Goal: Task Accomplishment & Management: Complete application form

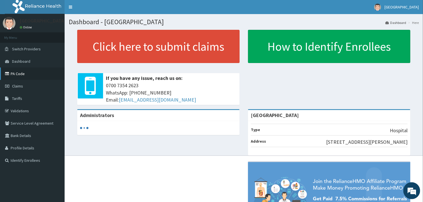
click at [15, 76] on link "PA Code" at bounding box center [32, 73] width 65 height 12
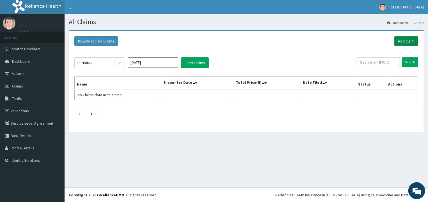
click at [407, 43] on link "Add Claim" at bounding box center [407, 41] width 24 height 10
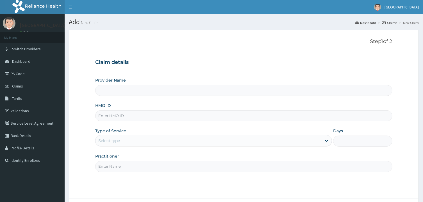
type input "[GEOGRAPHIC_DATA]"
click at [127, 113] on input "HMO ID" at bounding box center [243, 115] width 297 height 11
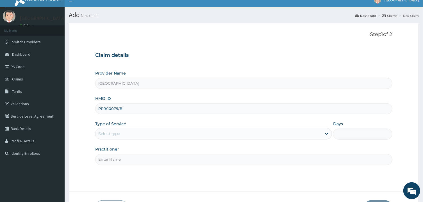
scroll to position [47, 0]
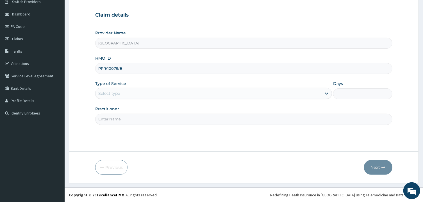
type input "PPR/10079/B"
click at [155, 92] on div "Select type" at bounding box center [209, 93] width 226 height 9
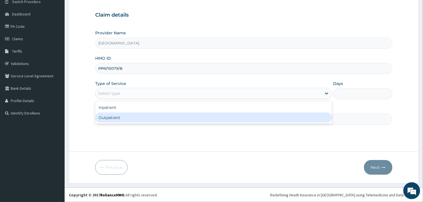
click at [132, 118] on div "Outpatient" at bounding box center [213, 117] width 237 height 10
type input "1"
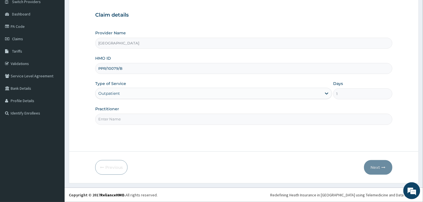
click at [127, 119] on input "Practitioner" at bounding box center [243, 119] width 297 height 11
type input "GEN"
click at [377, 167] on button "Next" at bounding box center [378, 167] width 28 height 15
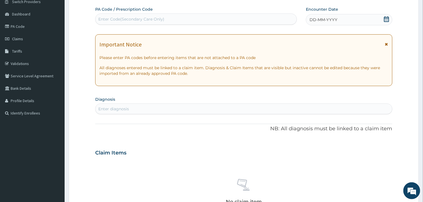
click at [150, 14] on div "Enter Code(Secondary Care Only)" at bounding box center [196, 18] width 202 height 11
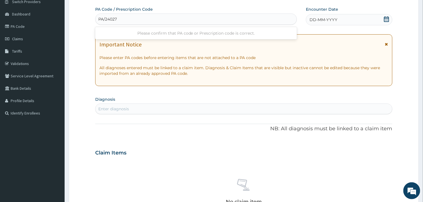
type input "PA/24027F"
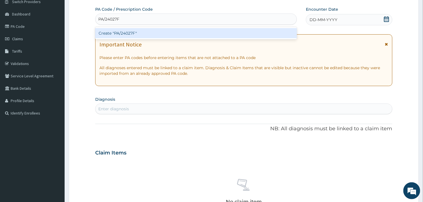
click at [136, 32] on div "Create "PA/24027F"" at bounding box center [196, 33] width 202 height 10
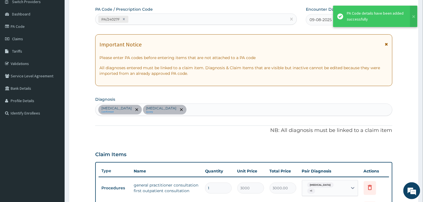
scroll to position [174, 0]
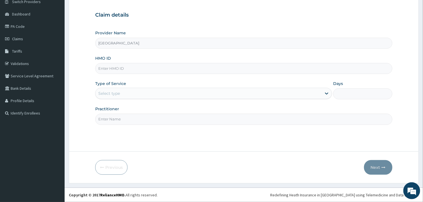
click at [145, 70] on input "HMO ID" at bounding box center [243, 68] width 297 height 11
type input "PPR/10079/B"
click at [133, 95] on div "Select type" at bounding box center [209, 93] width 226 height 9
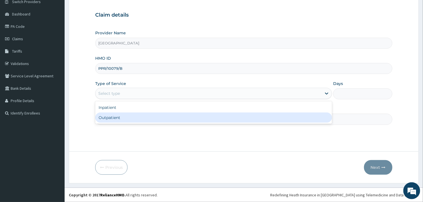
click at [127, 117] on div "Outpatient" at bounding box center [213, 117] width 237 height 10
type input "1"
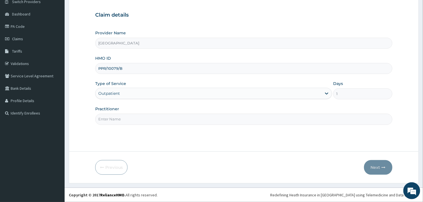
click at [125, 121] on input "Practitioner" at bounding box center [243, 119] width 297 height 11
type input "GEN"
click at [375, 165] on button "Next" at bounding box center [378, 167] width 28 height 15
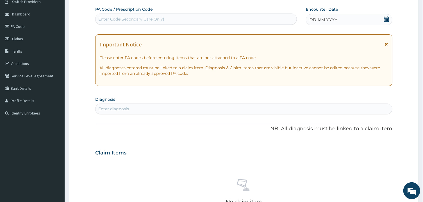
click at [199, 14] on div "Enter Code(Secondary Care Only)" at bounding box center [196, 18] width 202 height 11
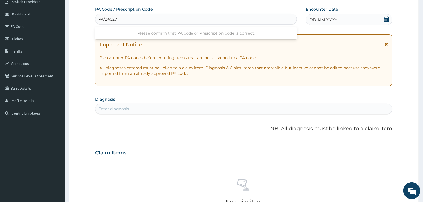
type input "PA/24027F"
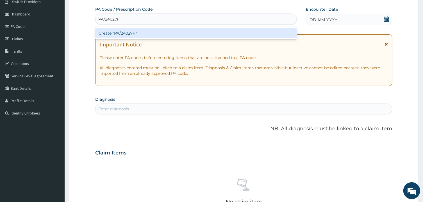
click at [183, 34] on div "Create "PA/24027F"" at bounding box center [196, 33] width 202 height 10
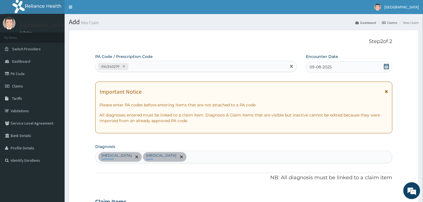
click at [150, 66] on div "PA/24027F" at bounding box center [191, 66] width 191 height 9
type input "PA/A6791C"
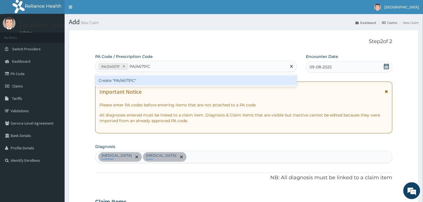
click at [128, 85] on div "Create "PA/A6791C"" at bounding box center [196, 80] width 202 height 10
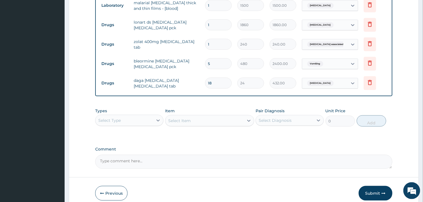
scroll to position [295, 0]
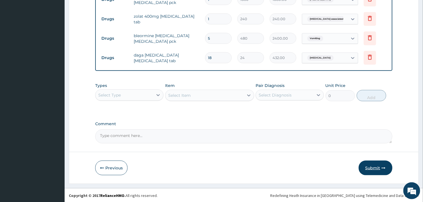
click at [374, 168] on button "Submit" at bounding box center [376, 167] width 34 height 15
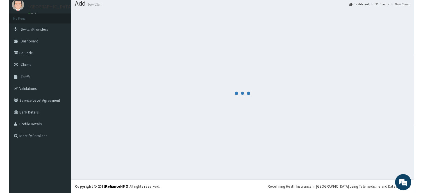
scroll to position [18, 0]
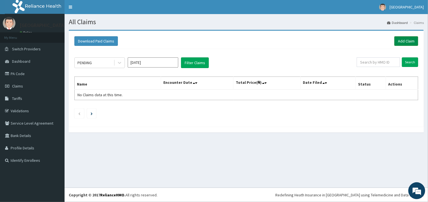
click at [404, 38] on link "Add Claim" at bounding box center [407, 41] width 24 height 10
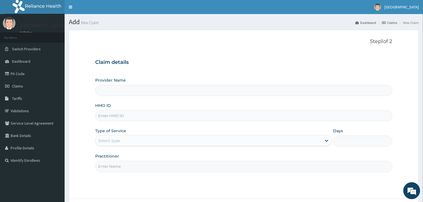
type input "[GEOGRAPHIC_DATA]"
click at [130, 117] on input "HMO ID" at bounding box center [243, 115] width 297 height 11
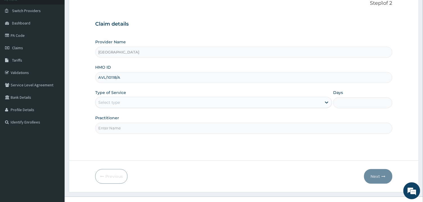
scroll to position [45, 0]
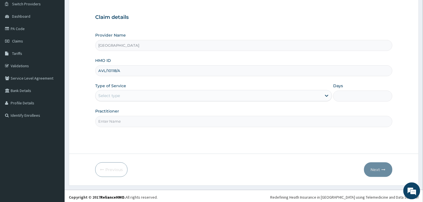
type input "AVL/10118/A"
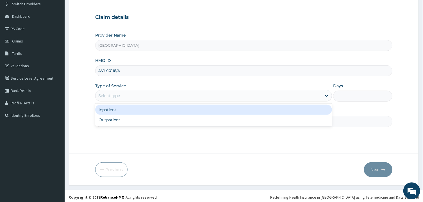
click at [288, 97] on div "Select type" at bounding box center [209, 95] width 226 height 9
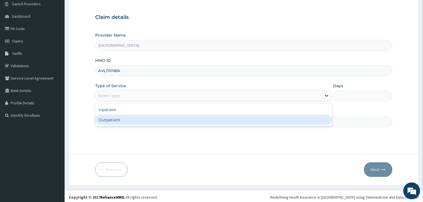
click at [232, 120] on div "Outpatient" at bounding box center [213, 120] width 237 height 10
type input "1"
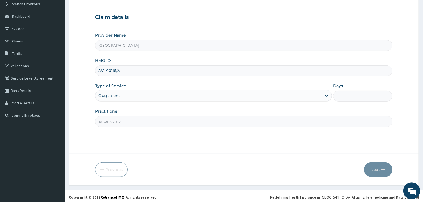
click at [213, 123] on input "Practitioner" at bounding box center [243, 121] width 297 height 11
type input "GEN"
click at [378, 165] on button "Next" at bounding box center [378, 169] width 28 height 15
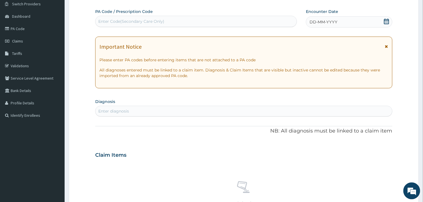
click at [124, 22] on div "Enter Code(Secondary Care Only)" at bounding box center [131, 22] width 66 height 6
type input "PA/F54B74"
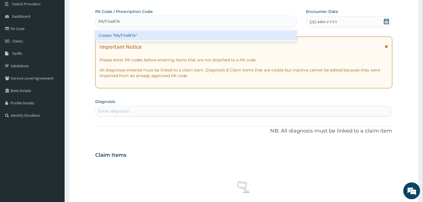
click at [140, 37] on div "Create "PA/F54B74"" at bounding box center [196, 35] width 202 height 10
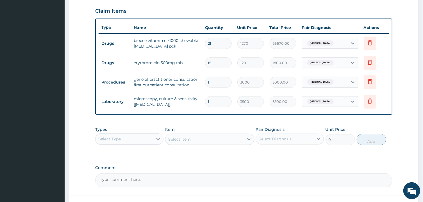
scroll to position [234, 0]
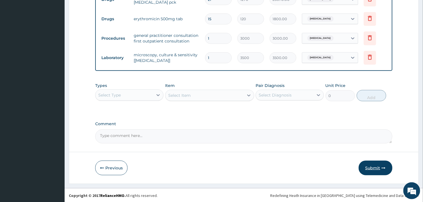
click at [373, 167] on button "Submit" at bounding box center [376, 167] width 34 height 15
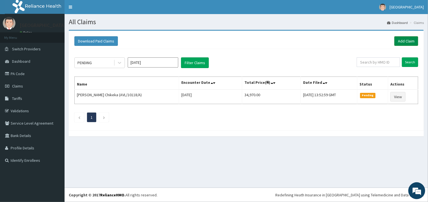
click at [409, 40] on link "Add Claim" at bounding box center [407, 41] width 24 height 10
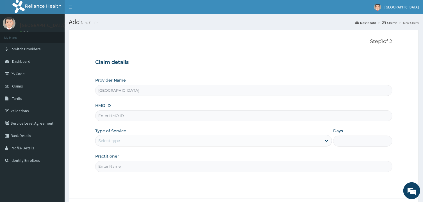
click at [180, 115] on input "HMO ID" at bounding box center [243, 115] width 297 height 11
type input "AVL/10118/A"
click at [165, 144] on div "Select type" at bounding box center [209, 140] width 226 height 9
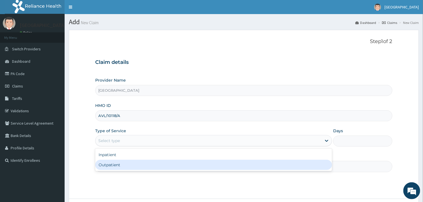
click at [144, 166] on div "Outpatient" at bounding box center [213, 165] width 237 height 10
type input "1"
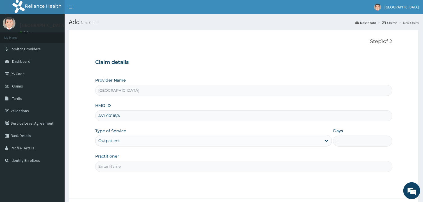
click at [136, 167] on input "Practitioner" at bounding box center [243, 166] width 297 height 11
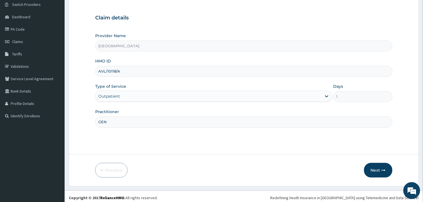
scroll to position [47, 0]
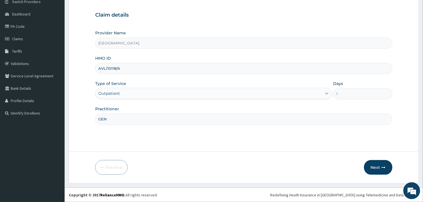
type input "GEN"
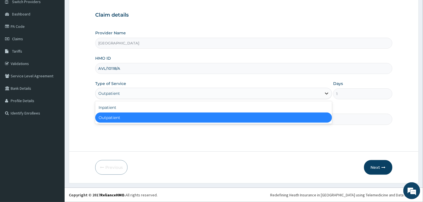
click at [325, 93] on icon at bounding box center [327, 93] width 6 height 6
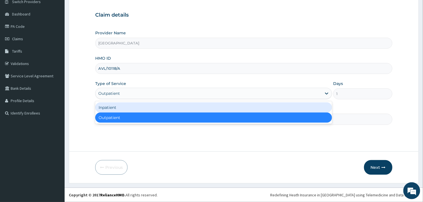
click at [290, 106] on div "Inpatient" at bounding box center [213, 107] width 237 height 10
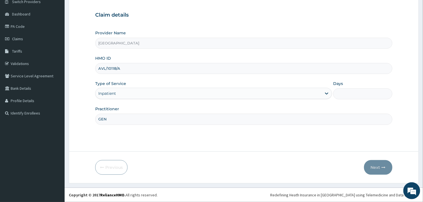
click at [350, 94] on input "Days" at bounding box center [362, 93] width 59 height 11
type input "2"
click at [379, 167] on button "Next" at bounding box center [378, 167] width 28 height 15
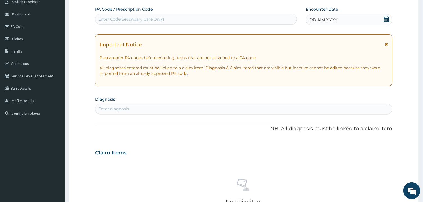
click at [122, 21] on div "Enter Code(Secondary Care Only)" at bounding box center [131, 19] width 66 height 6
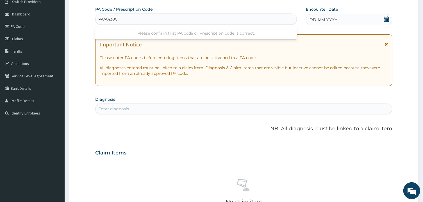
type input "PA/A438C7"
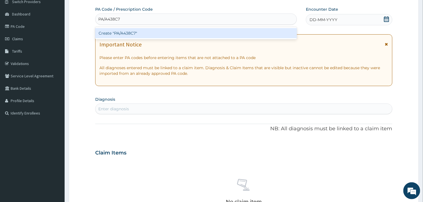
click at [121, 33] on div "Create "PA/A438C7"" at bounding box center [196, 33] width 202 height 10
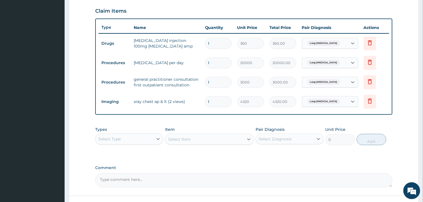
scroll to position [234, 0]
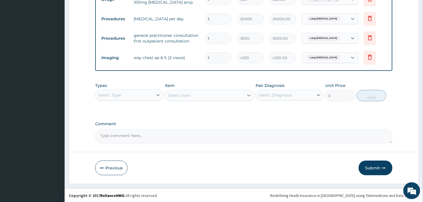
click at [151, 97] on div "Select Type" at bounding box center [125, 94] width 58 height 9
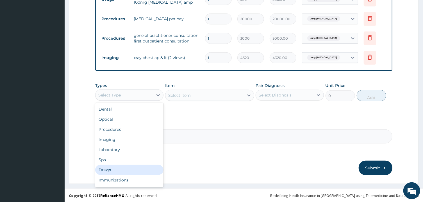
click at [131, 168] on div "Drugs" at bounding box center [129, 170] width 68 height 10
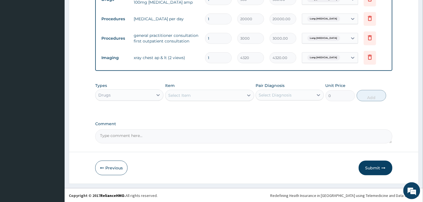
click at [205, 94] on div "Select Item" at bounding box center [204, 95] width 78 height 9
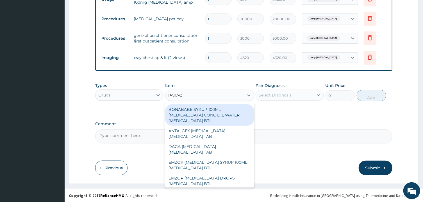
type input "PARACE"
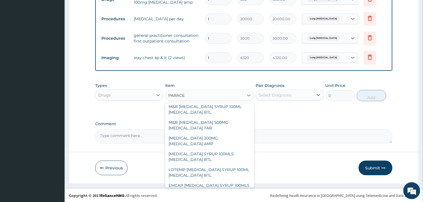
scroll to position [151, 0]
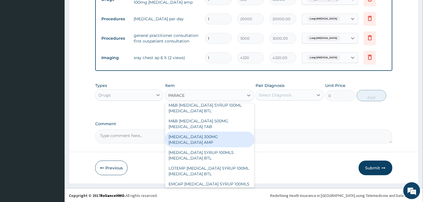
click at [223, 145] on div "PARACETAMOL 300MG ACETAMINOPHEN AMP" at bounding box center [209, 139] width 89 height 16
type input "240"
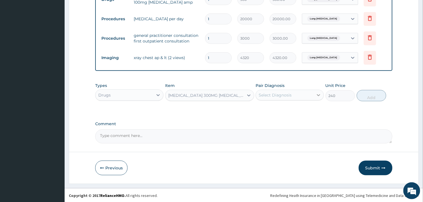
click at [314, 96] on div at bounding box center [319, 95] width 10 height 10
click at [306, 108] on div "Lung cyst" at bounding box center [290, 110] width 68 height 12
checkbox input "true"
click at [372, 92] on button "Add" at bounding box center [372, 95] width 30 height 11
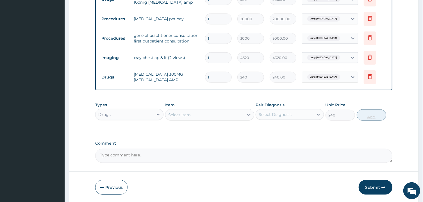
type input "0"
type input "0.00"
type input "2"
type input "480.00"
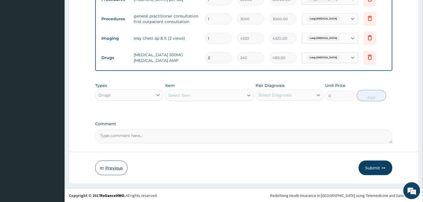
type input "2"
click at [114, 167] on button "Previous" at bounding box center [111, 167] width 32 height 15
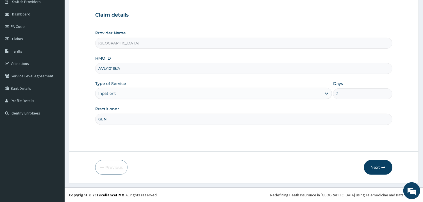
scroll to position [47, 0]
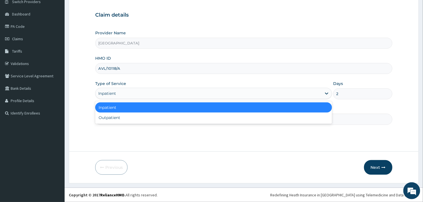
click at [250, 97] on div "Inpatient" at bounding box center [209, 93] width 226 height 9
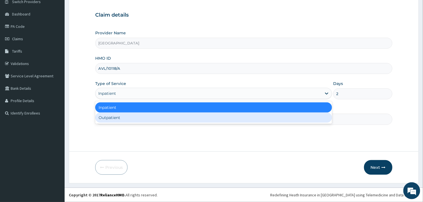
click at [223, 116] on div "Outpatient" at bounding box center [213, 117] width 237 height 10
type input "1"
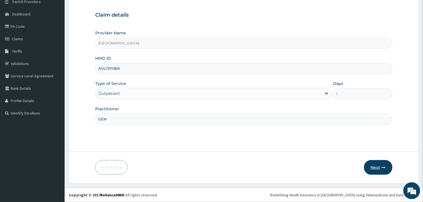
click at [381, 165] on button "Next" at bounding box center [378, 167] width 28 height 15
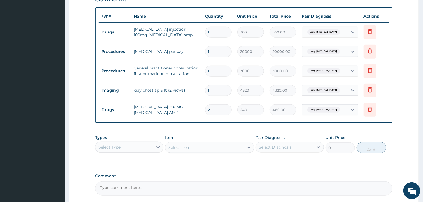
scroll to position [254, 0]
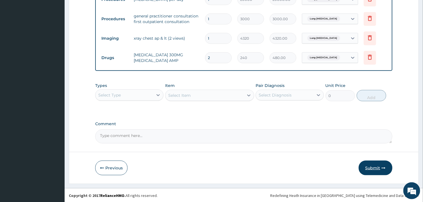
click at [372, 167] on button "Submit" at bounding box center [376, 167] width 34 height 15
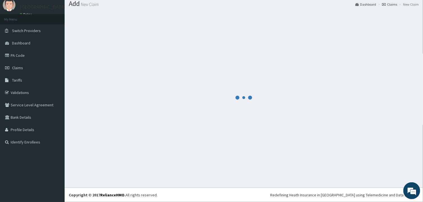
scroll to position [18, 0]
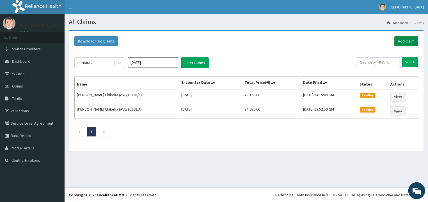
click at [407, 40] on link "Add Claim" at bounding box center [407, 41] width 24 height 10
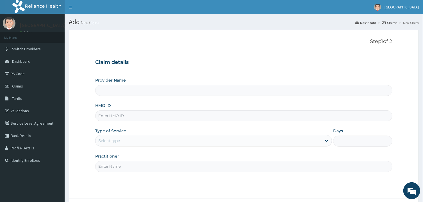
type input "[GEOGRAPHIC_DATA]"
click at [121, 116] on input "HMO ID" at bounding box center [243, 115] width 297 height 11
type input "AHI/10001/A"
click at [123, 142] on div "Select type" at bounding box center [209, 140] width 226 height 9
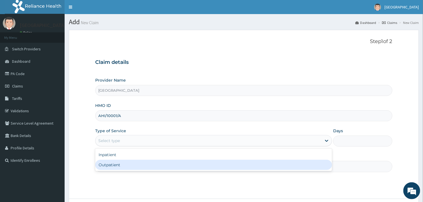
click at [120, 166] on div "Outpatient" at bounding box center [213, 165] width 237 height 10
type input "1"
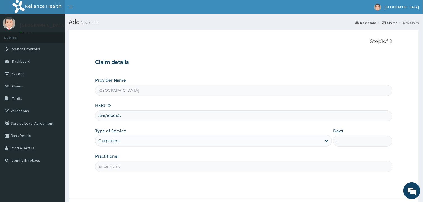
click at [180, 169] on input "Practitioner" at bounding box center [243, 166] width 297 height 11
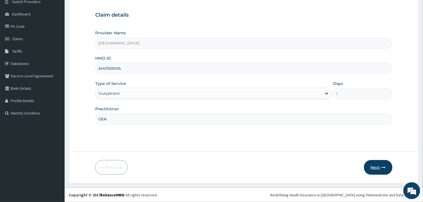
type input "GEN"
click at [376, 168] on button "Next" at bounding box center [378, 167] width 28 height 15
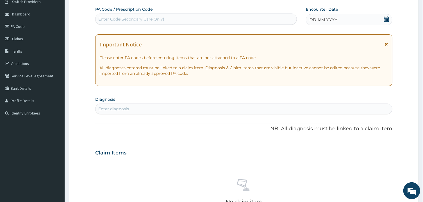
click at [157, 19] on div "Enter Code(Secondary Care Only)" at bounding box center [131, 19] width 66 height 6
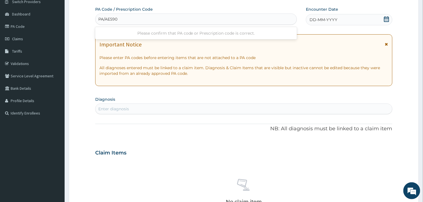
type input "PA/AE590F"
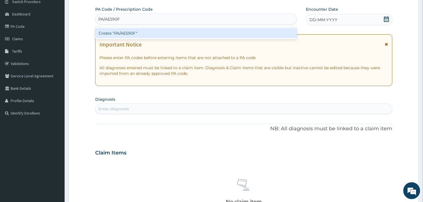
click at [153, 35] on div "Create "PA/AE590F"" at bounding box center [196, 33] width 202 height 10
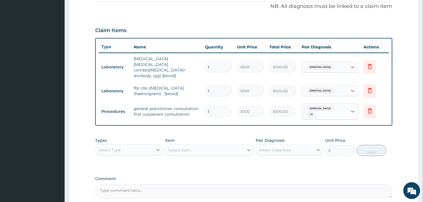
scroll to position [0, 0]
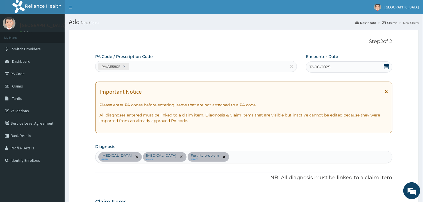
click at [143, 63] on div "PA/AE590F" at bounding box center [191, 66] width 191 height 9
type input "PA/CO44A5"
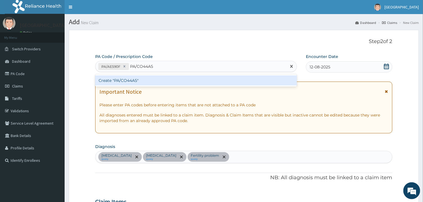
click at [146, 80] on div "Create "PA/CO44A5"" at bounding box center [196, 80] width 202 height 10
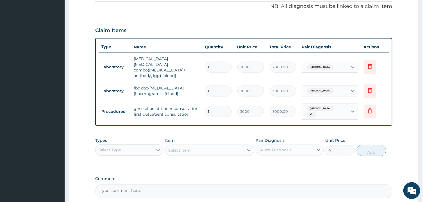
scroll to position [2, 0]
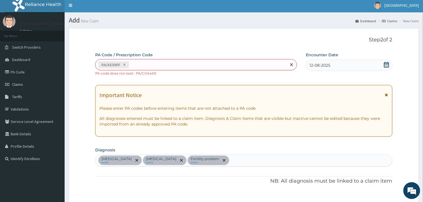
click at [153, 61] on div "PA/AE590F" at bounding box center [191, 64] width 191 height 9
type input "PA/C044A5"
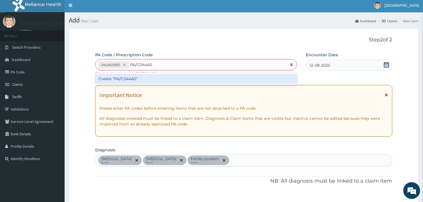
click at [140, 80] on div "Create "PA/C044A5"" at bounding box center [196, 79] width 202 height 10
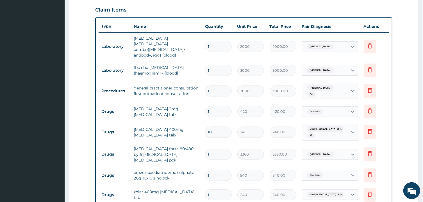
scroll to position [191, 0]
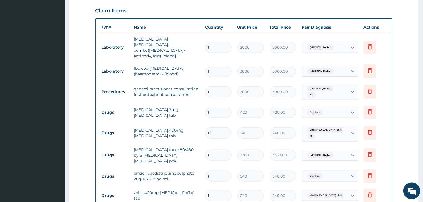
click at [212, 106] on input "1" at bounding box center [218, 111] width 27 height 11
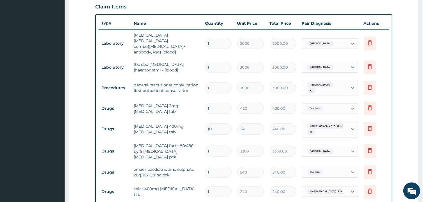
scroll to position [198, 0]
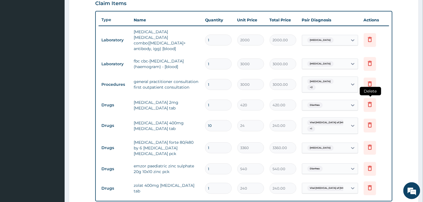
click at [369, 102] on icon at bounding box center [370, 104] width 4 height 5
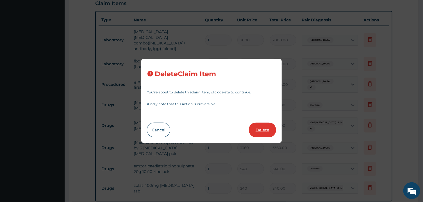
click at [266, 129] on button "Delete" at bounding box center [262, 130] width 27 height 15
type input "10"
type input "24"
type input "240.00"
type input "1"
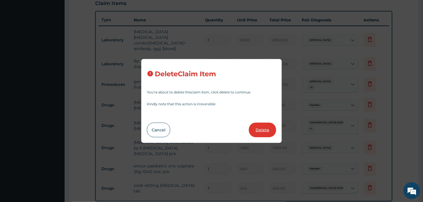
type input "3360"
type input "3360.00"
type input "540"
type input "540.00"
type input "240"
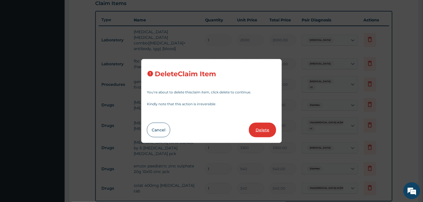
type input "240.00"
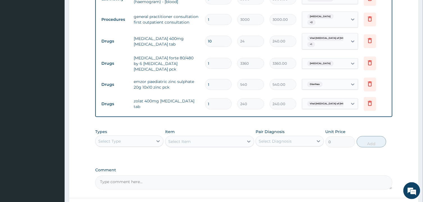
scroll to position [295, 0]
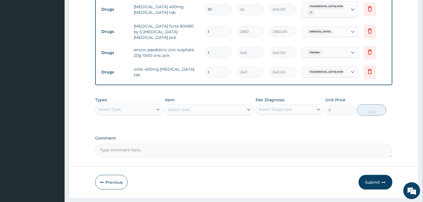
click at [151, 105] on div "Select Type" at bounding box center [125, 109] width 58 height 9
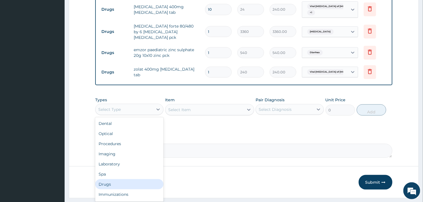
click at [135, 179] on div "Drugs" at bounding box center [129, 184] width 68 height 10
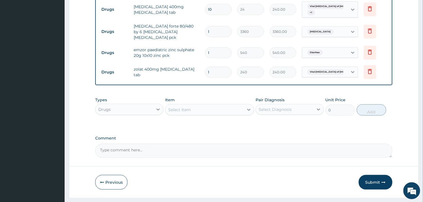
click at [216, 105] on div "Select Item" at bounding box center [204, 109] width 78 height 9
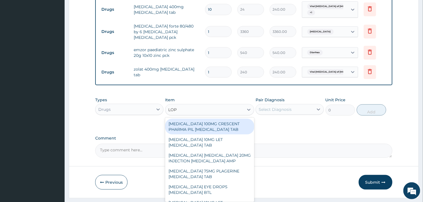
type input "LOPE"
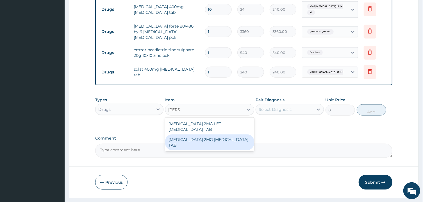
click at [223, 134] on div "LOPERAMIDE 2MG LOPERAMIDE TAB" at bounding box center [209, 142] width 89 height 16
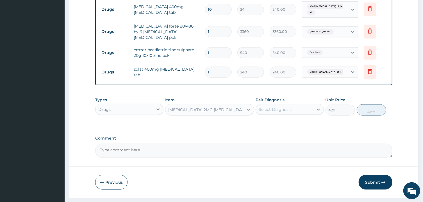
type input "420"
click at [307, 105] on div "Select Diagnosis" at bounding box center [285, 109] width 58 height 9
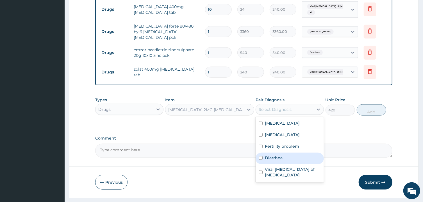
click at [279, 155] on label "Diarrhea" at bounding box center [274, 158] width 18 height 6
checkbox input "true"
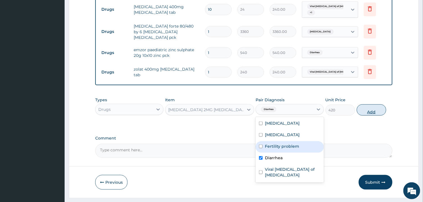
click at [373, 104] on button "Add" at bounding box center [372, 109] width 30 height 11
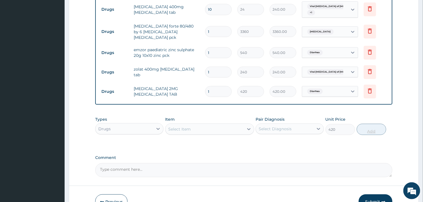
type input "0"
type input "0.00"
type input "4"
type input "1680.00"
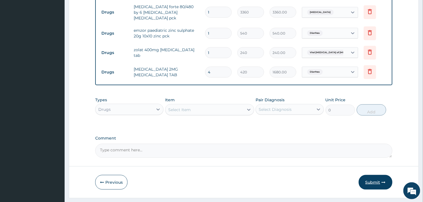
type input "4"
click at [374, 175] on button "Submit" at bounding box center [376, 182] width 34 height 15
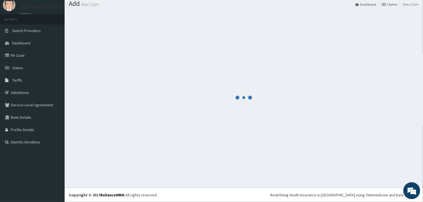
scroll to position [18, 0]
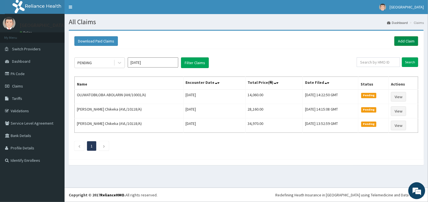
click at [407, 42] on link "Add Claim" at bounding box center [407, 41] width 24 height 10
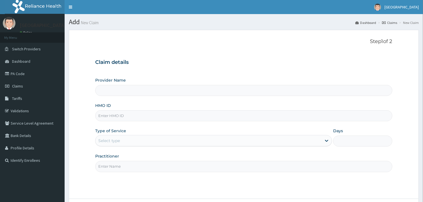
click at [124, 119] on input "HMO ID" at bounding box center [243, 115] width 297 height 11
type input "PIT"
type input "[GEOGRAPHIC_DATA]"
type input "PIT/10018/A"
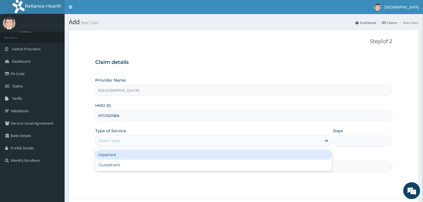
click at [126, 143] on div "Select type" at bounding box center [209, 140] width 226 height 9
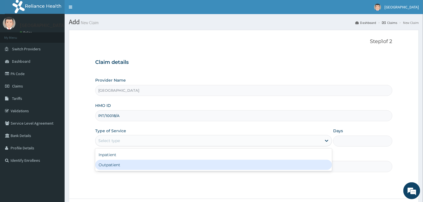
click at [122, 167] on div "Outpatient" at bounding box center [213, 165] width 237 height 10
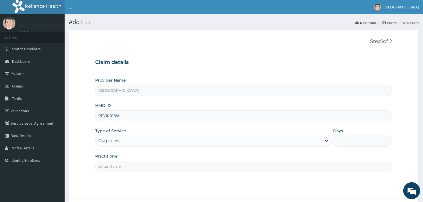
type input "1"
click at [136, 167] on input "G" at bounding box center [243, 166] width 297 height 11
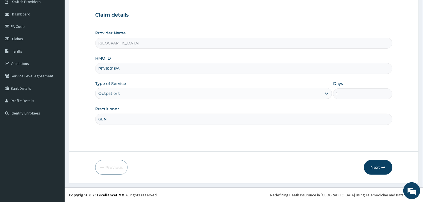
type input "GEN"
click at [378, 168] on button "Next" at bounding box center [378, 167] width 28 height 15
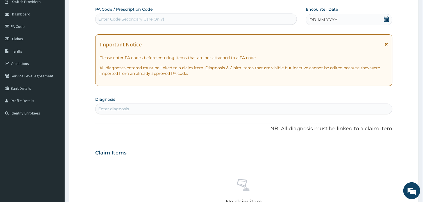
click at [146, 15] on div "Enter Code(Secondary Care Only)" at bounding box center [196, 19] width 201 height 9
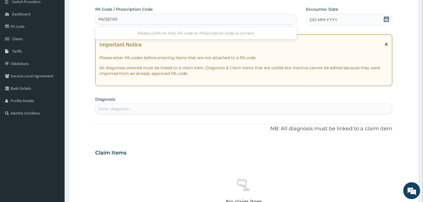
type input "PA/2EF69O"
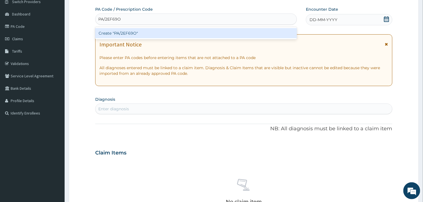
click at [140, 35] on div "Create "PA/2EF69O"" at bounding box center [196, 33] width 202 height 10
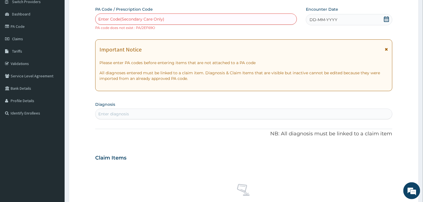
click at [151, 19] on div "Enter Code(Secondary Care Only)" at bounding box center [131, 19] width 66 height 6
type input "PA/2EF690"
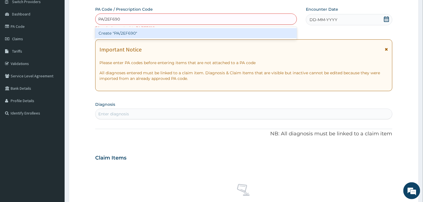
click at [135, 38] on div "Create "PA/2EF690"" at bounding box center [196, 33] width 202 height 10
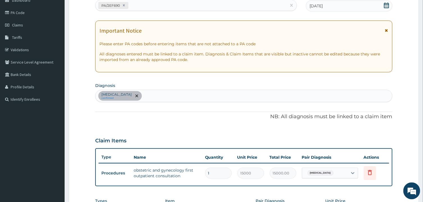
scroll to position [46, 0]
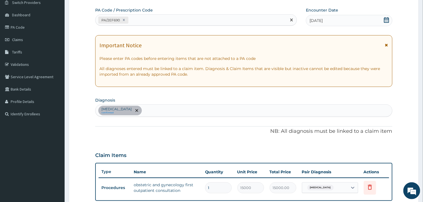
click at [165, 19] on div "PA/2EF690" at bounding box center [191, 19] width 191 height 9
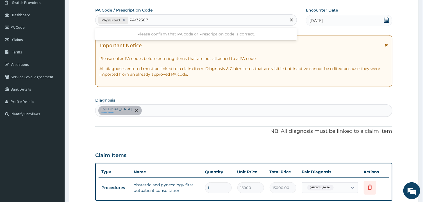
type input "PA/323C72"
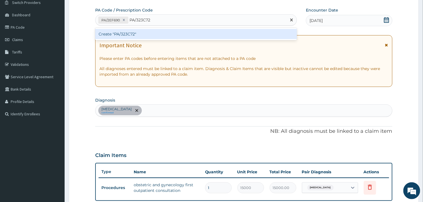
click at [124, 37] on div "Create "PA/323C72"" at bounding box center [196, 34] width 202 height 10
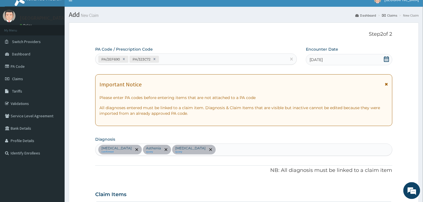
scroll to position [3, 0]
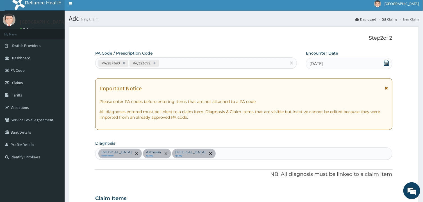
click at [178, 61] on div "PA/2EF690 PA/323C72" at bounding box center [191, 62] width 191 height 9
type input "PA/564C01"
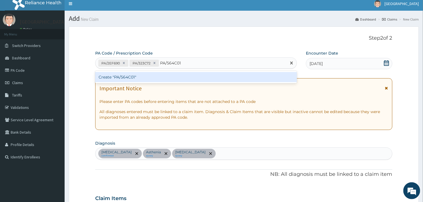
click at [158, 76] on div "Create "PA/564C01"" at bounding box center [196, 77] width 202 height 10
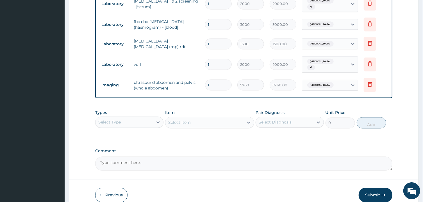
scroll to position [468, 0]
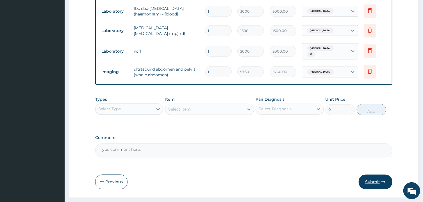
click at [371, 174] on button "Submit" at bounding box center [376, 181] width 34 height 15
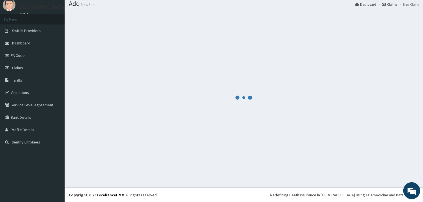
scroll to position [18, 0]
